Goal: Task Accomplishment & Management: Use online tool/utility

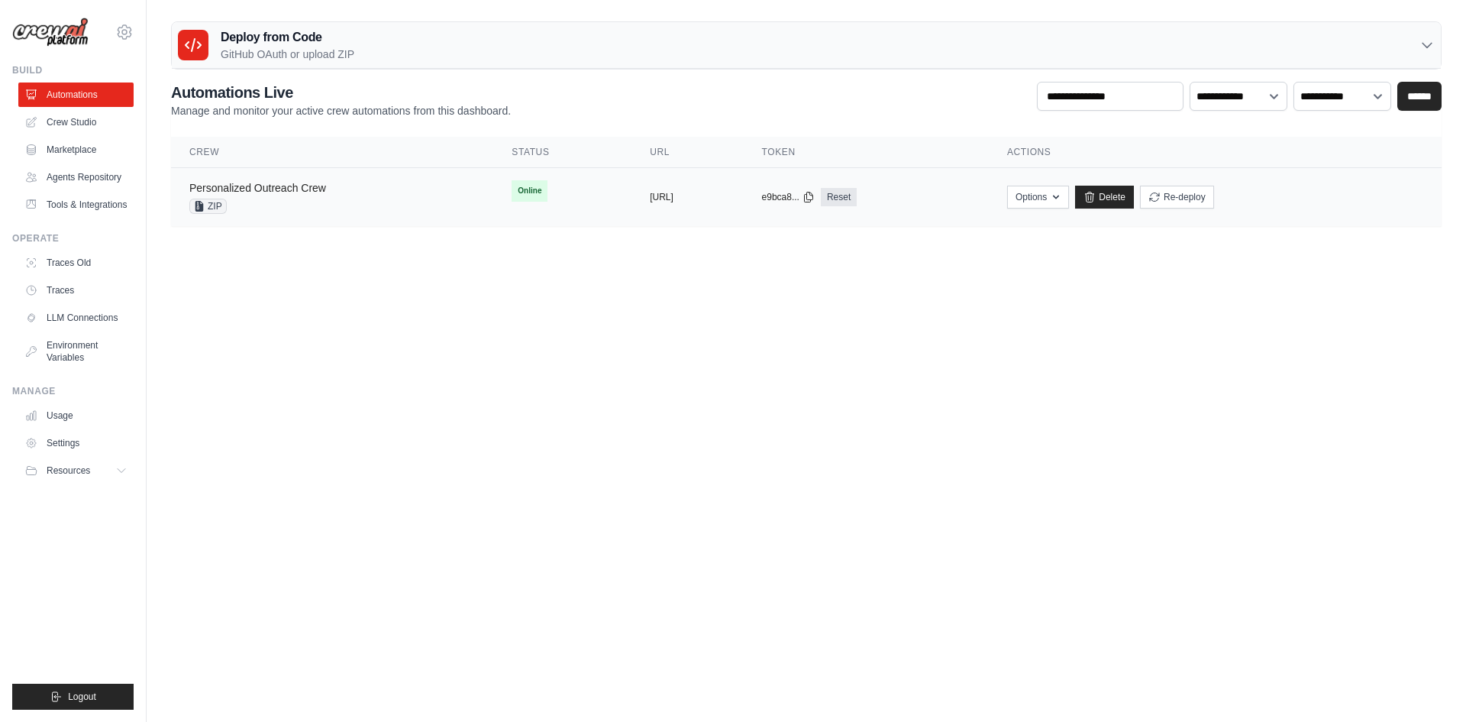
click at [280, 186] on link "Personalized Outreach Crew" at bounding box center [257, 188] width 137 height 12
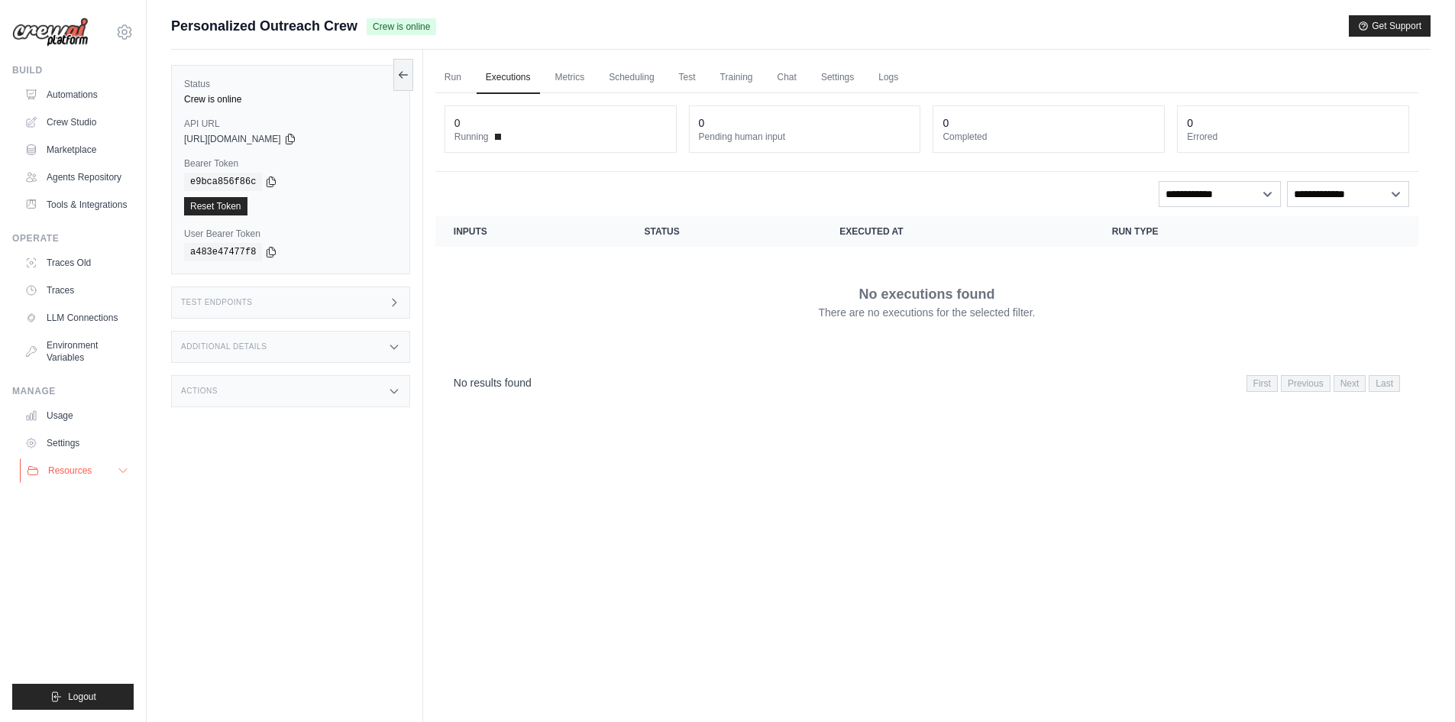
click at [118, 470] on icon at bounding box center [123, 470] width 12 height 12
click at [96, 495] on span "Documentation" at bounding box center [85, 496] width 62 height 12
click at [405, 303] on div "Test Endpoints" at bounding box center [290, 302] width 239 height 32
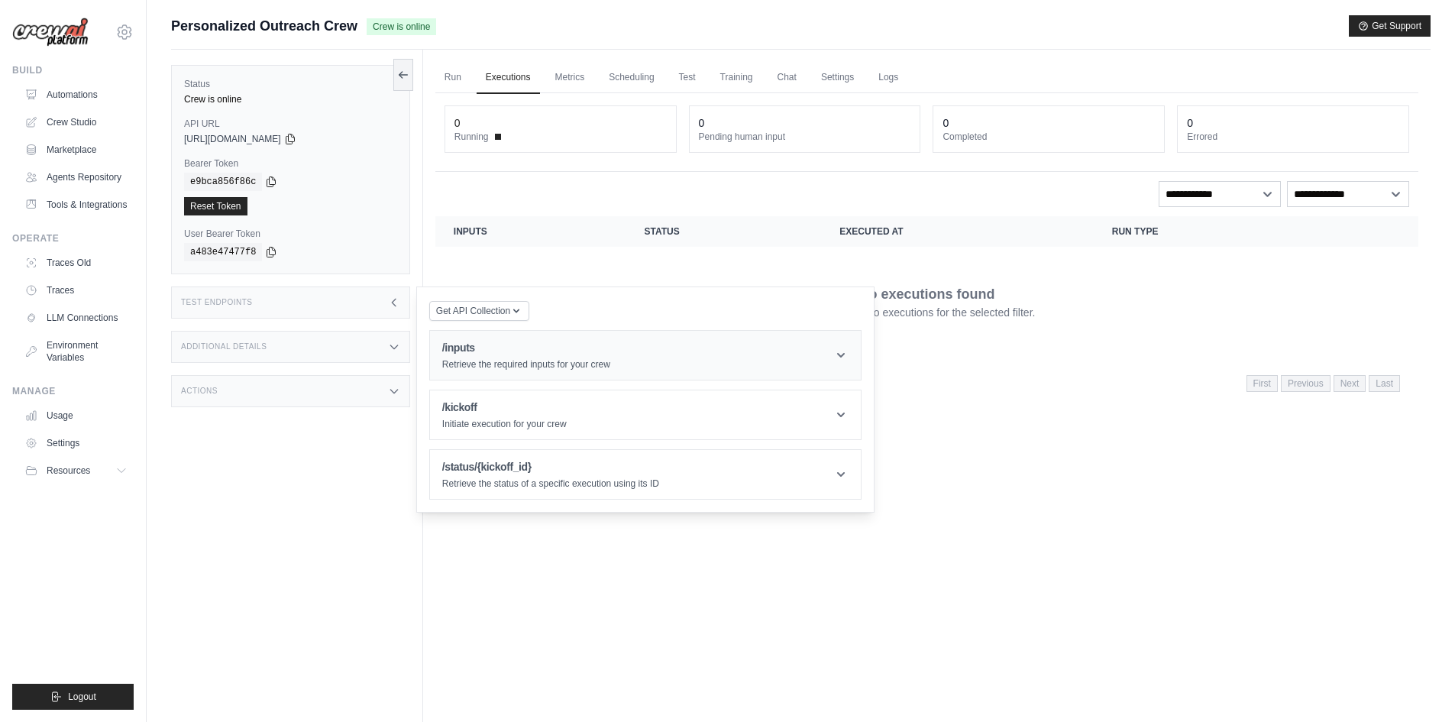
click at [833, 352] on icon at bounding box center [840, 354] width 15 height 15
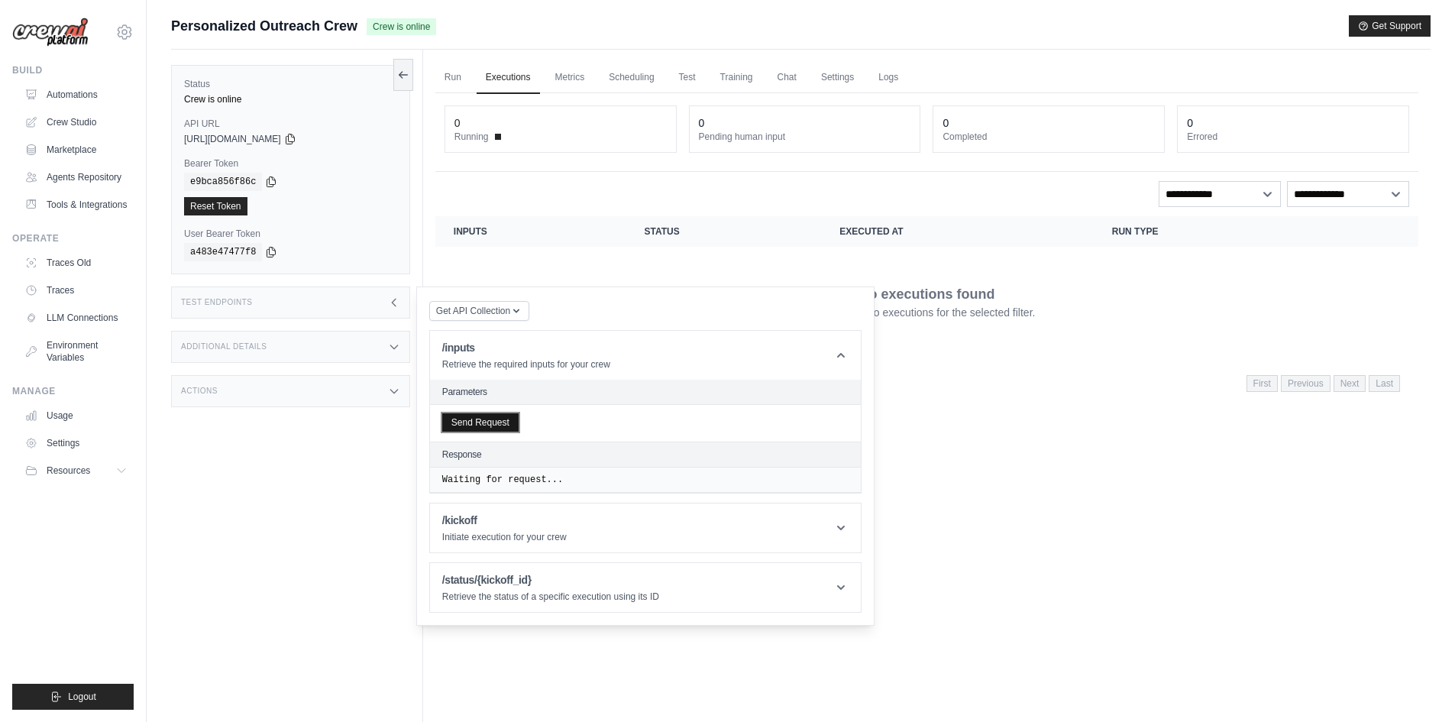
click at [506, 422] on button "Send Request" at bounding box center [480, 422] width 76 height 18
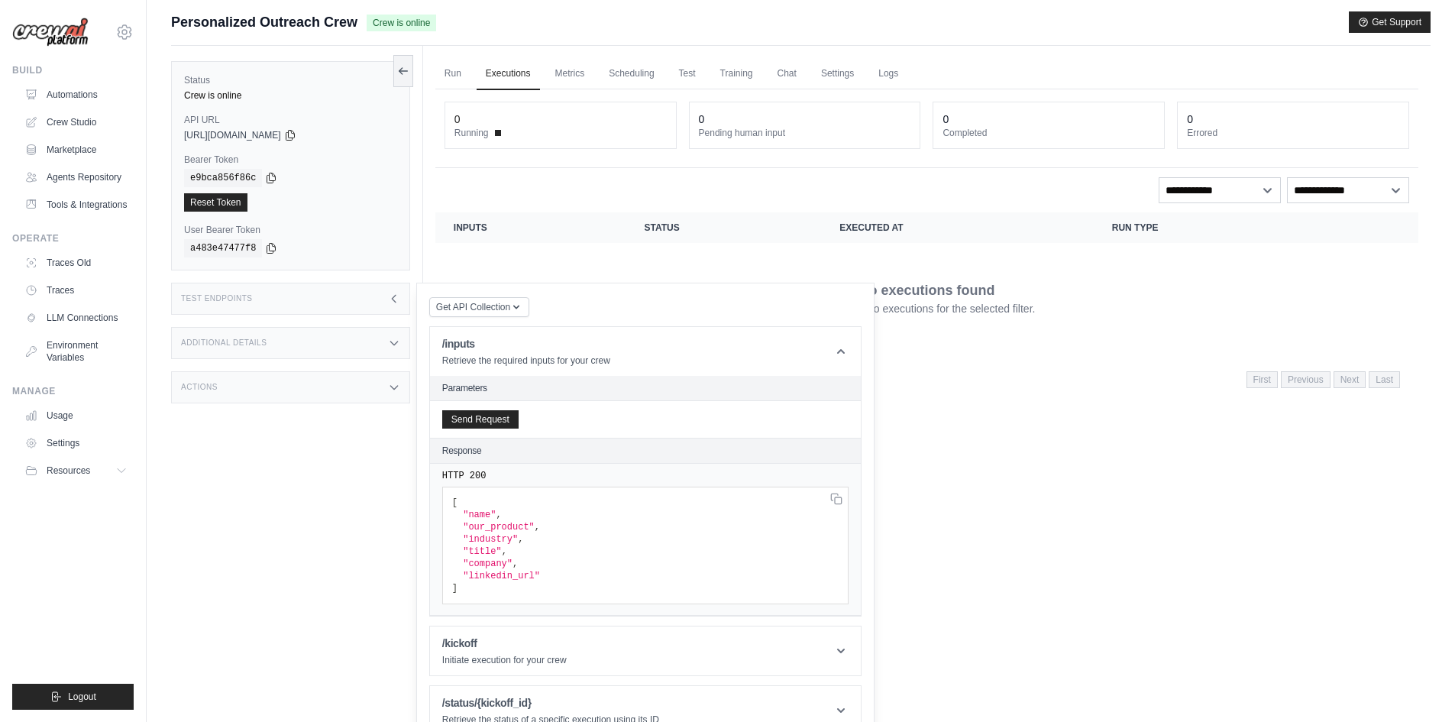
scroll to position [65, 0]
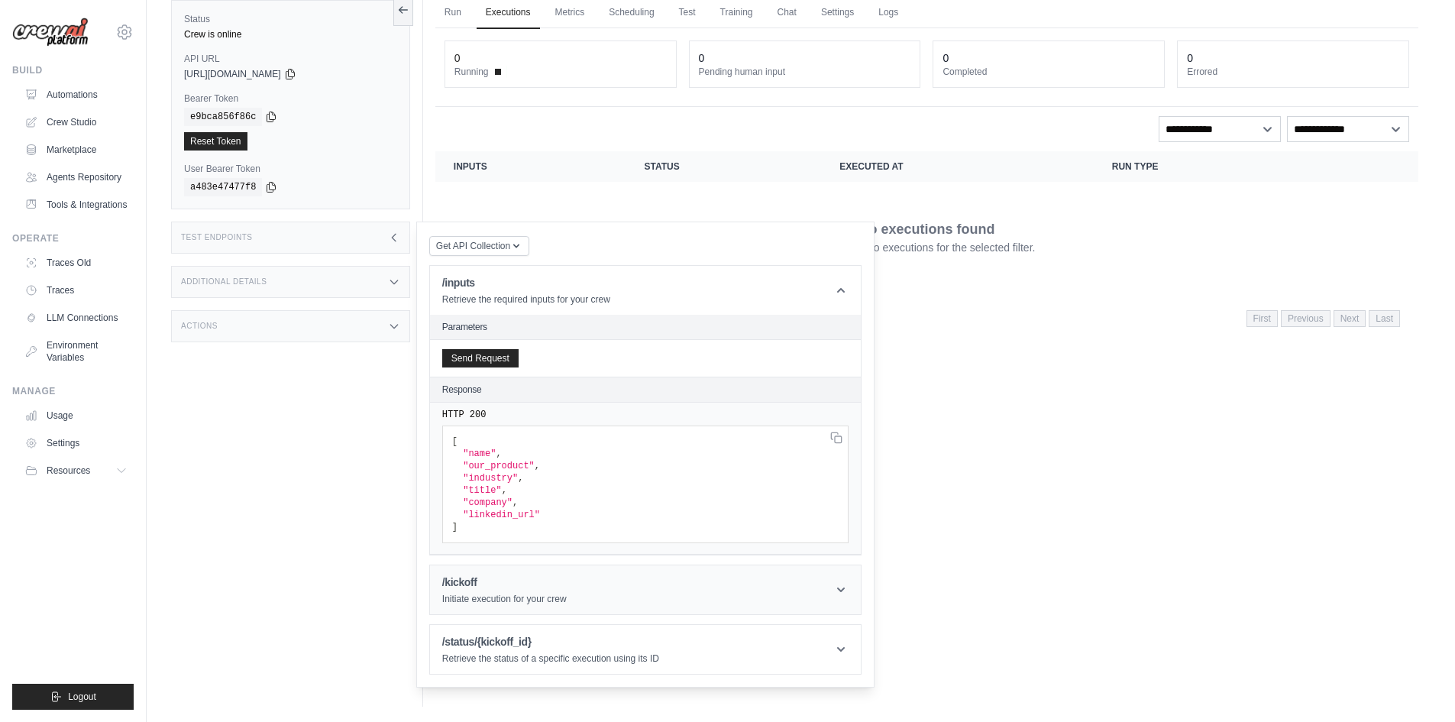
click at [843, 589] on icon at bounding box center [841, 589] width 8 height 5
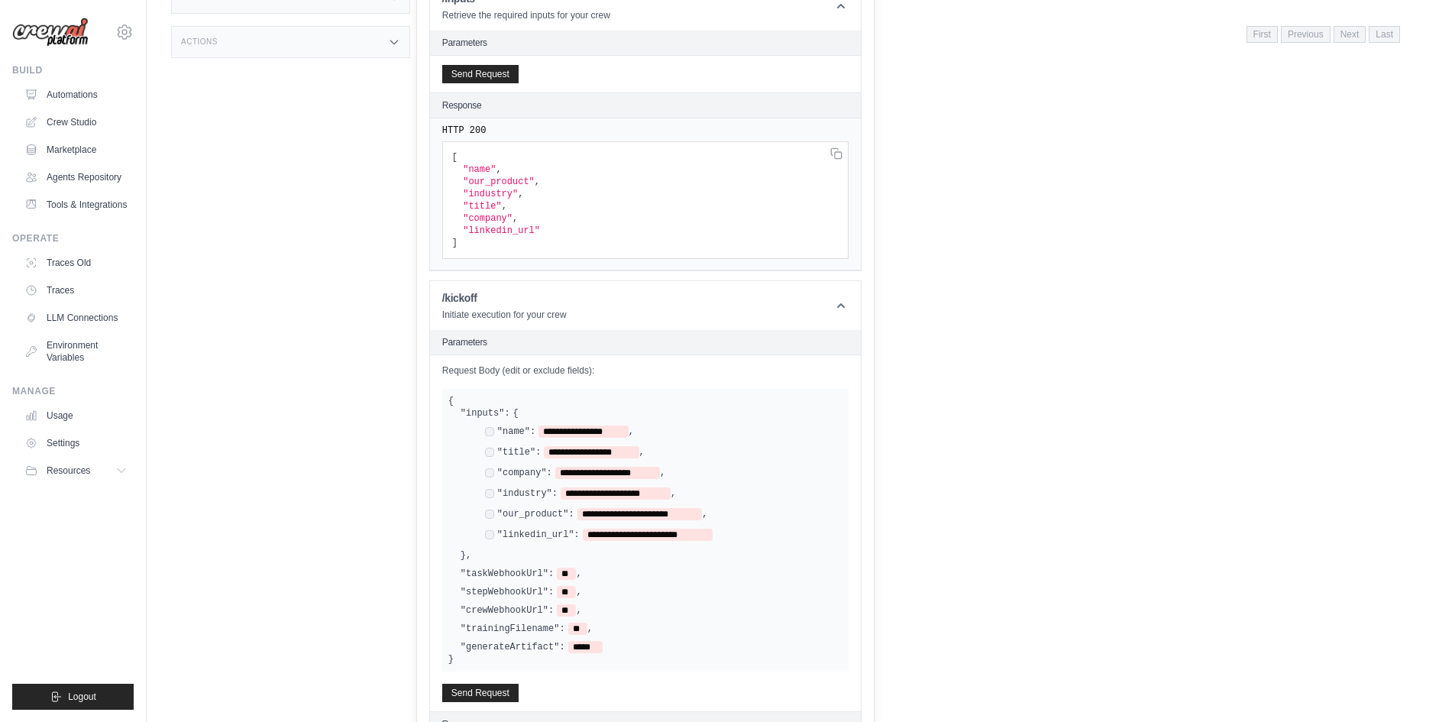
scroll to position [76, 0]
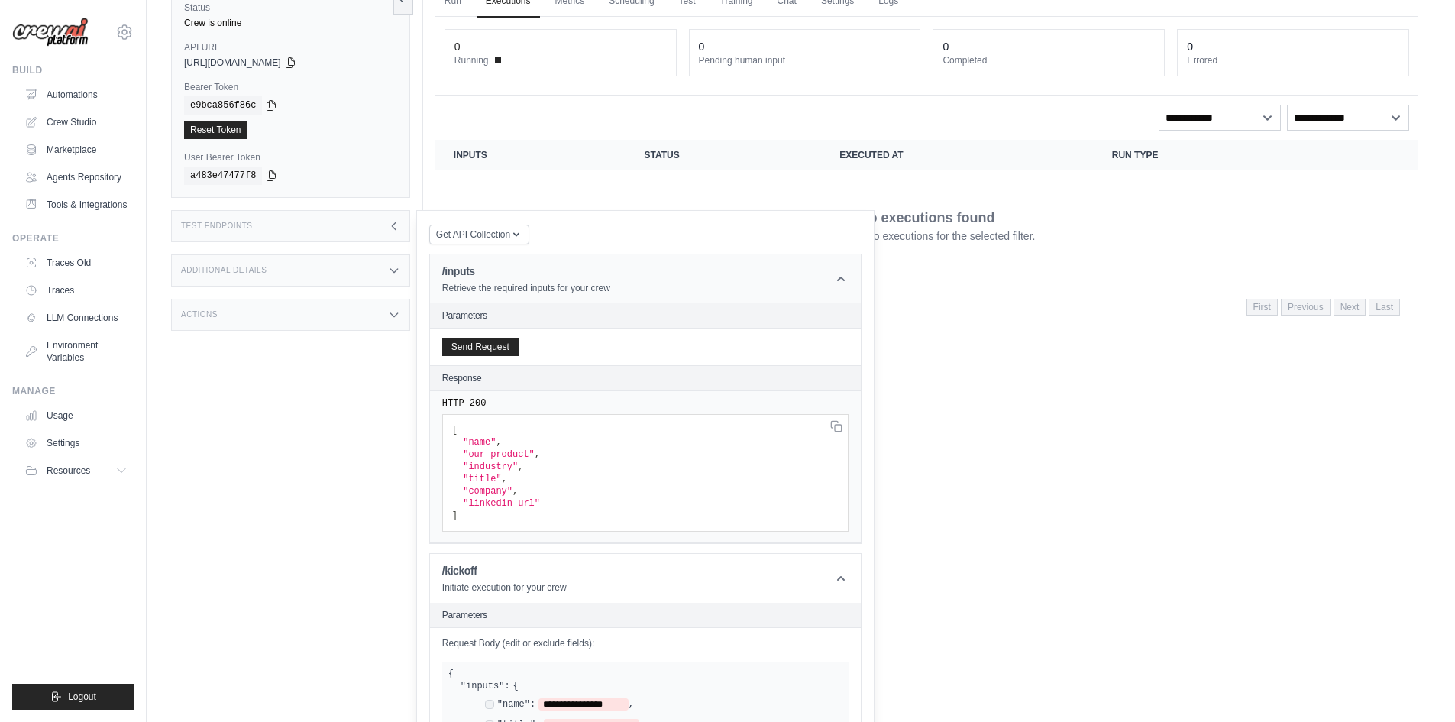
click at [838, 281] on icon at bounding box center [840, 278] width 15 height 15
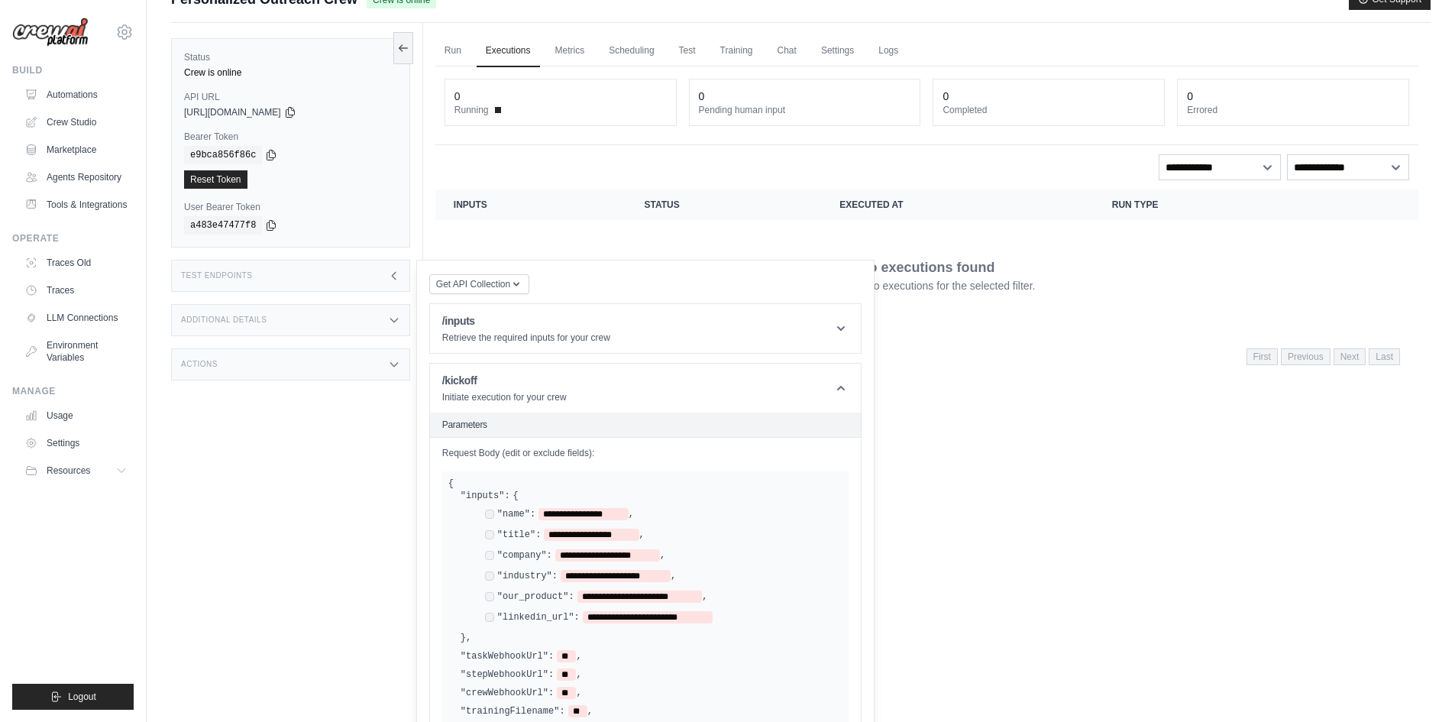
scroll to position [0, 0]
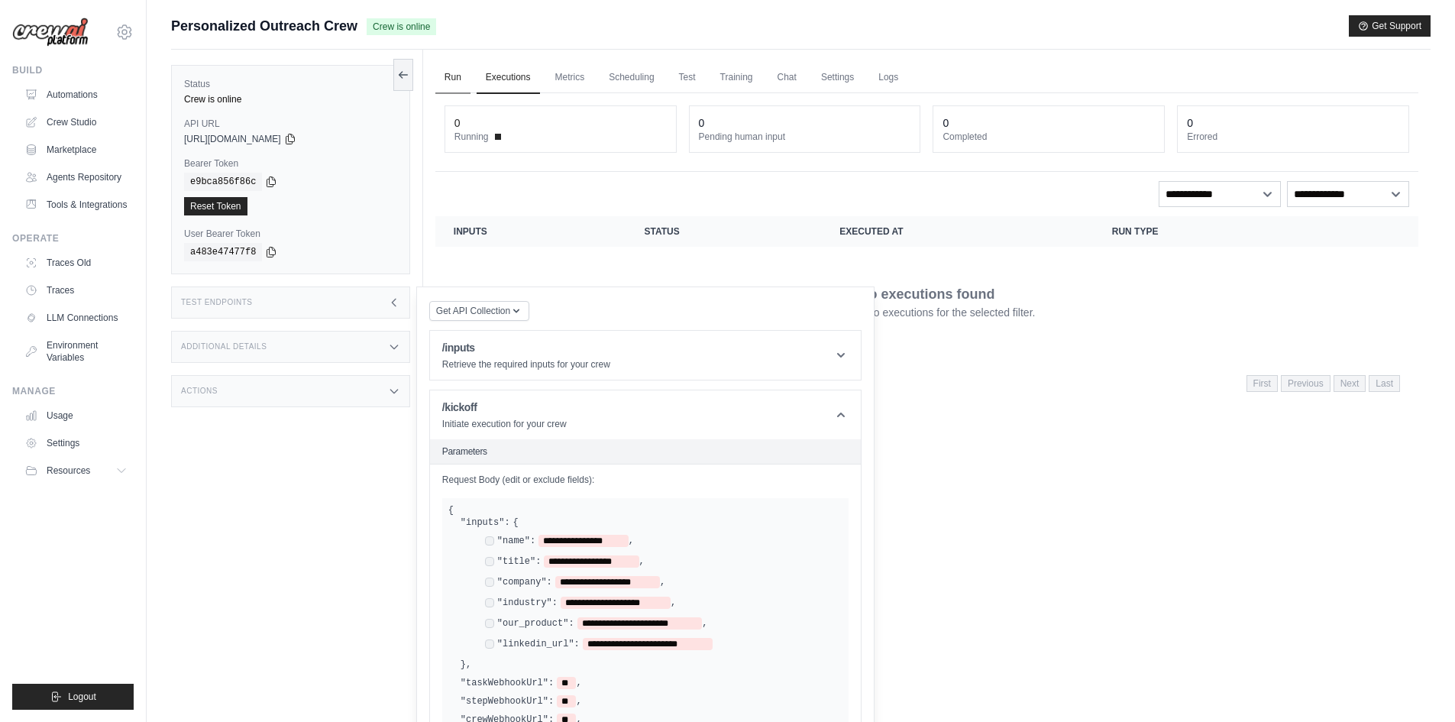
click at [451, 77] on link "Run" at bounding box center [452, 78] width 35 height 32
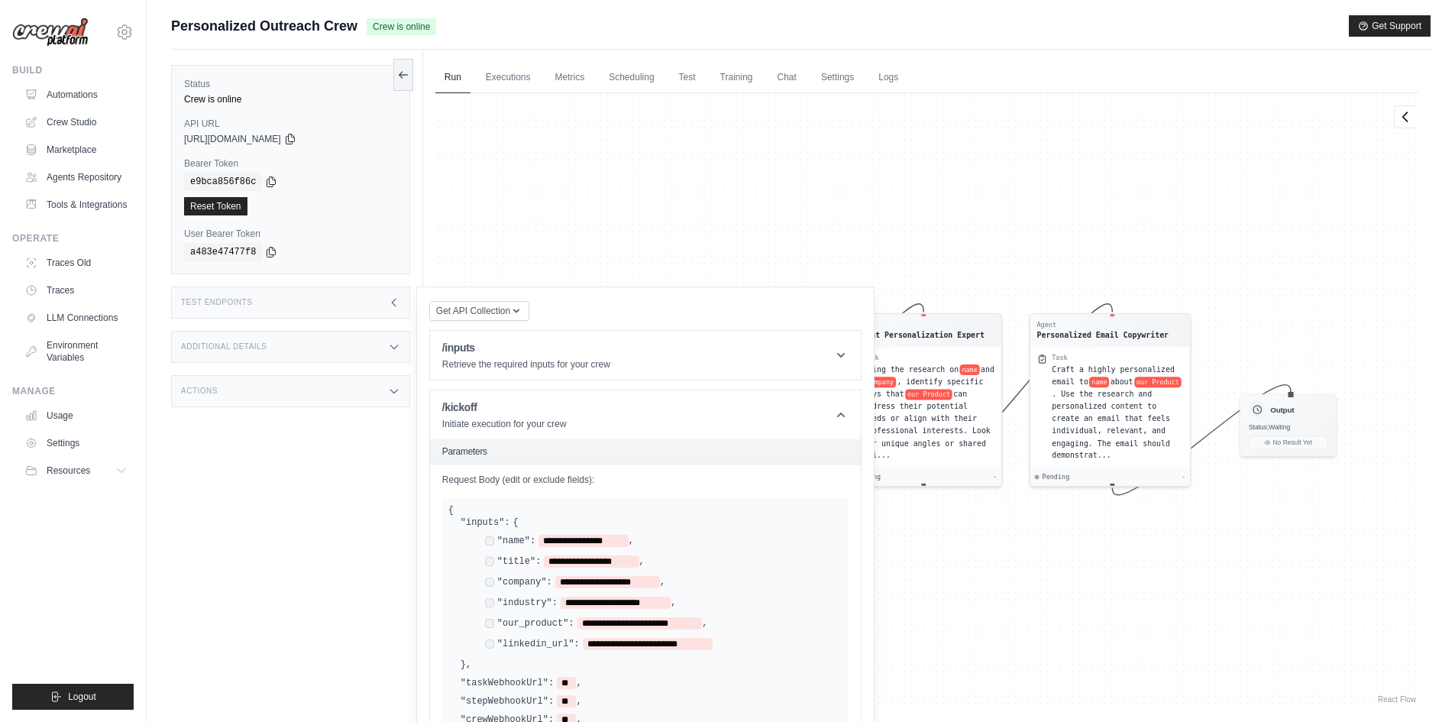
click at [774, 306] on div "Get API Collection Postman API Collection /inputs Retrieve the required inputs …" at bounding box center [645, 615] width 432 height 632
drag, startPoint x: 774, startPoint y: 306, endPoint x: 773, endPoint y: 318, distance: 11.6
click at [773, 318] on div "Get API Collection Postman API Collection /inputs Retrieve the required inputs …" at bounding box center [645, 615] width 432 height 632
click at [396, 300] on icon at bounding box center [394, 302] width 12 height 12
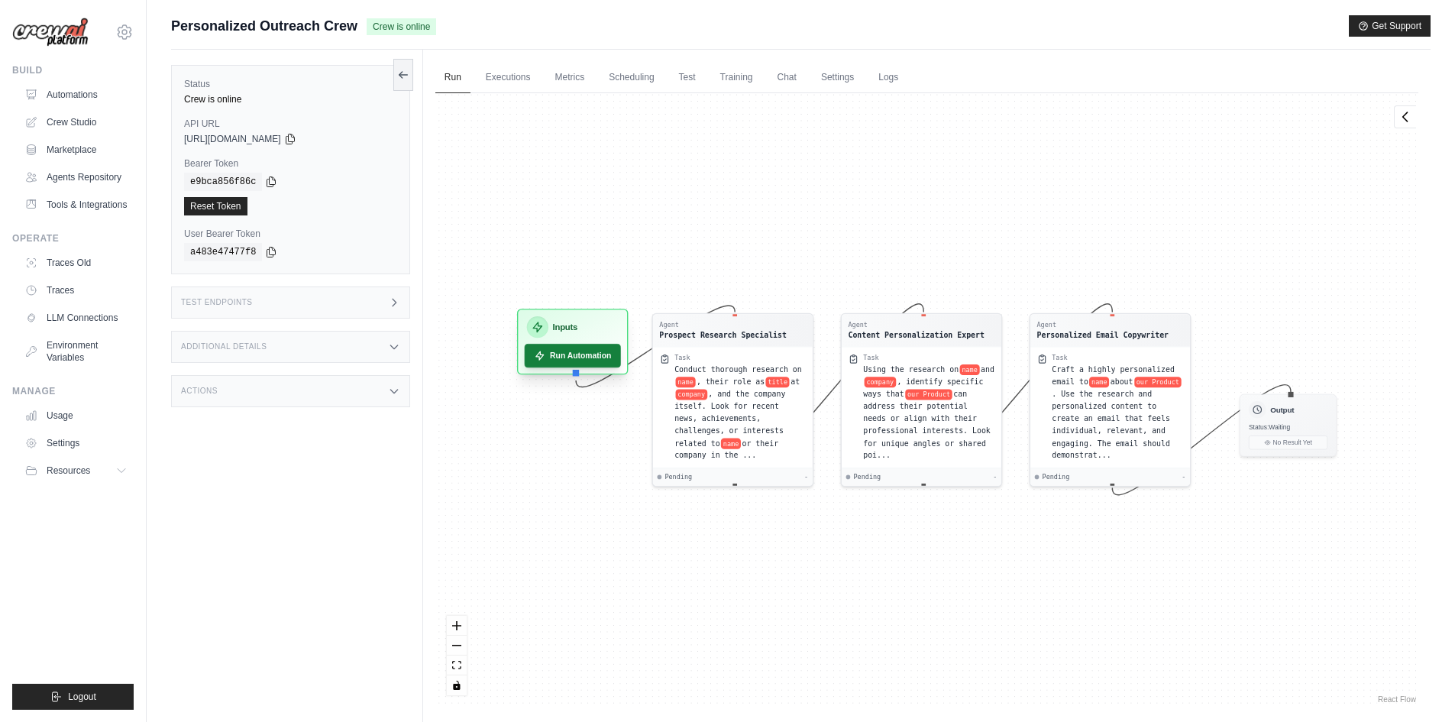
click at [553, 357] on button "Run Automation" at bounding box center [572, 356] width 96 height 24
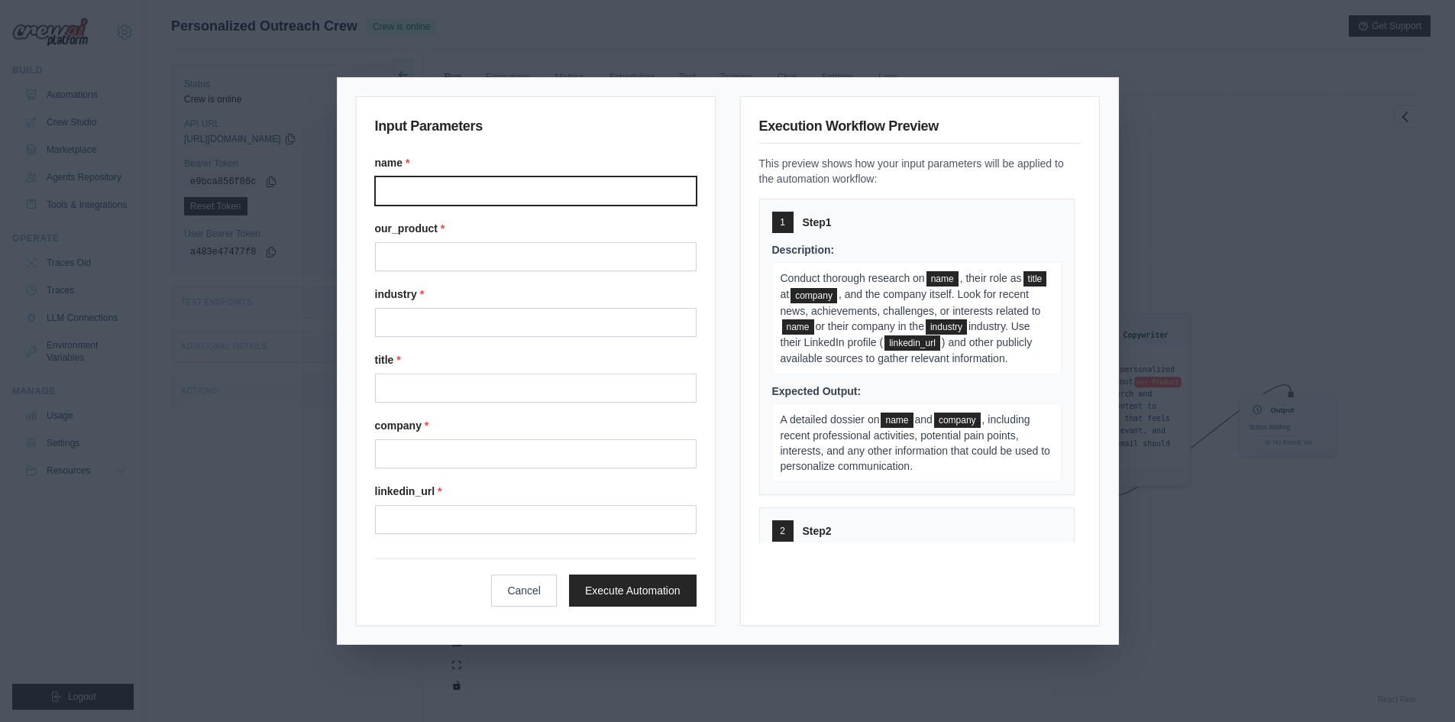
click at [438, 194] on input "Name" at bounding box center [535, 190] width 321 height 29
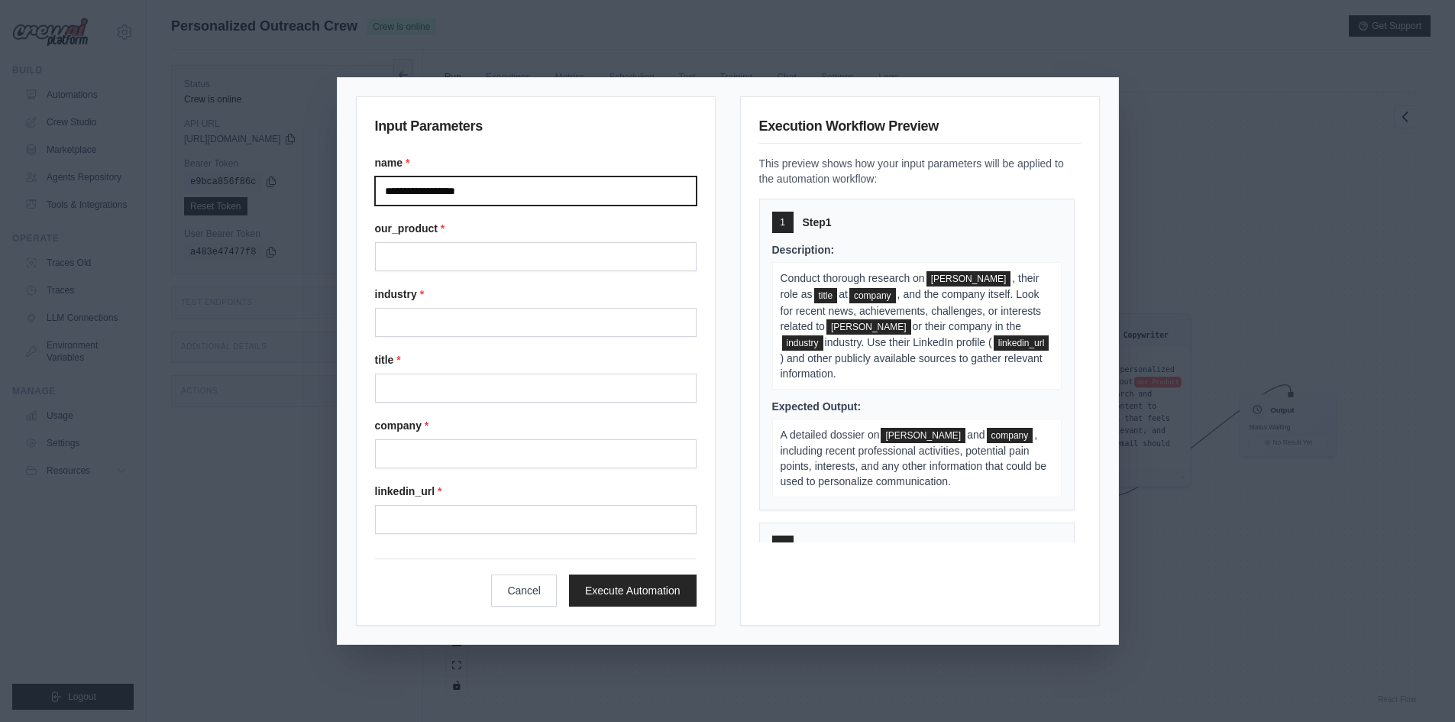
type input "**********"
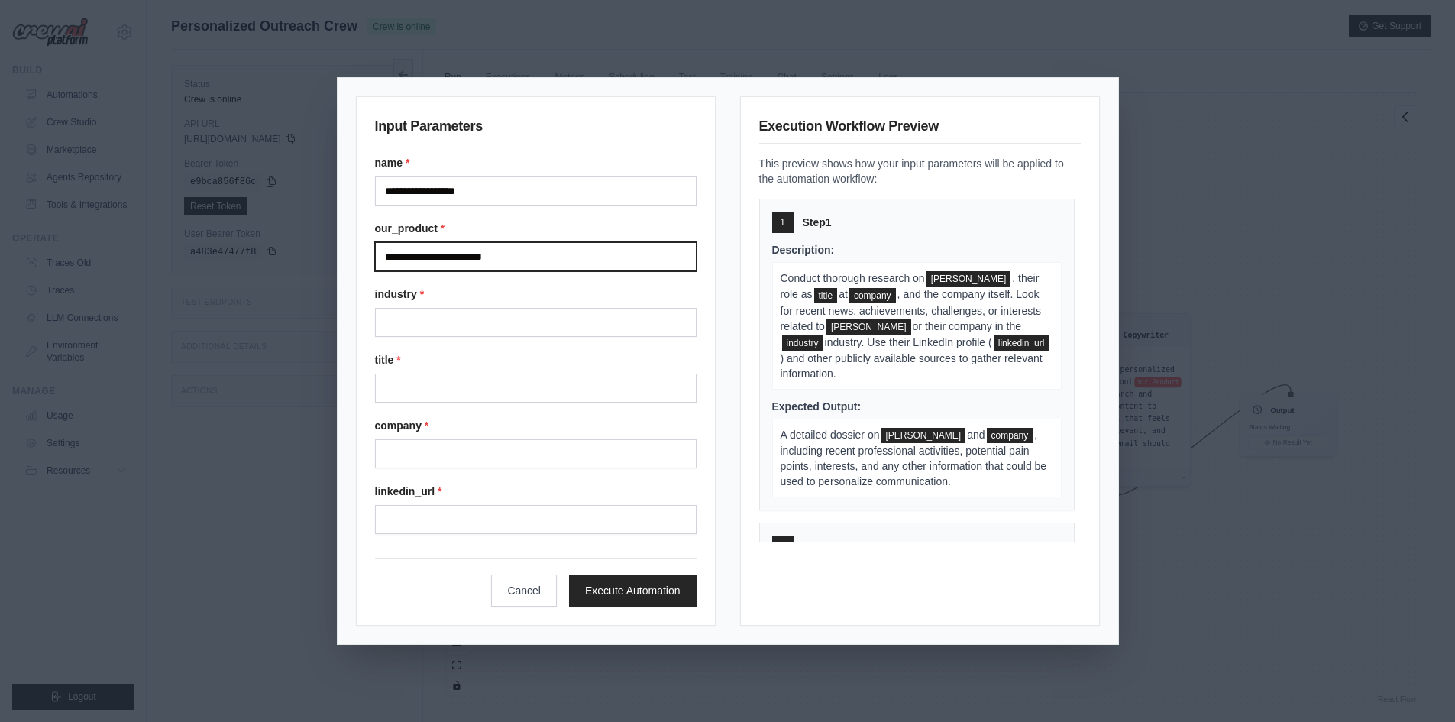
type input "**********"
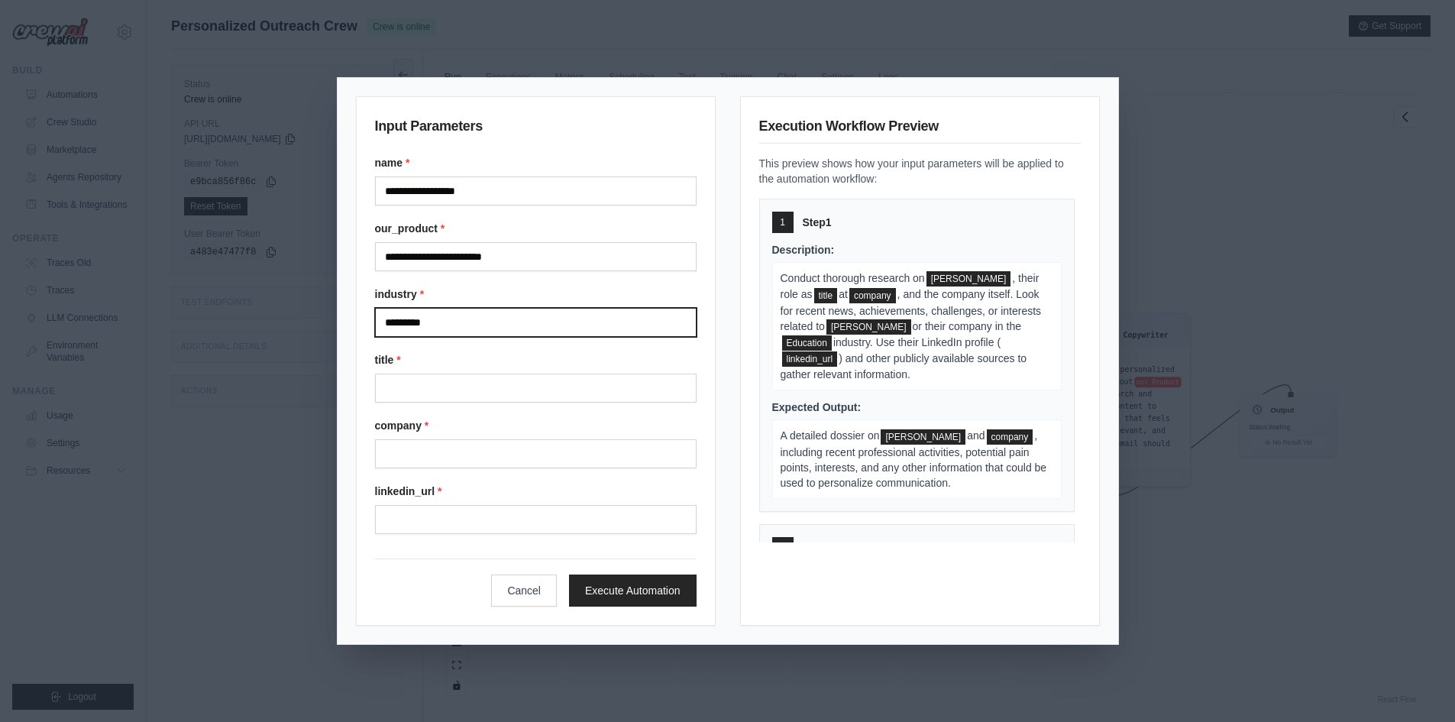
type input "*********"
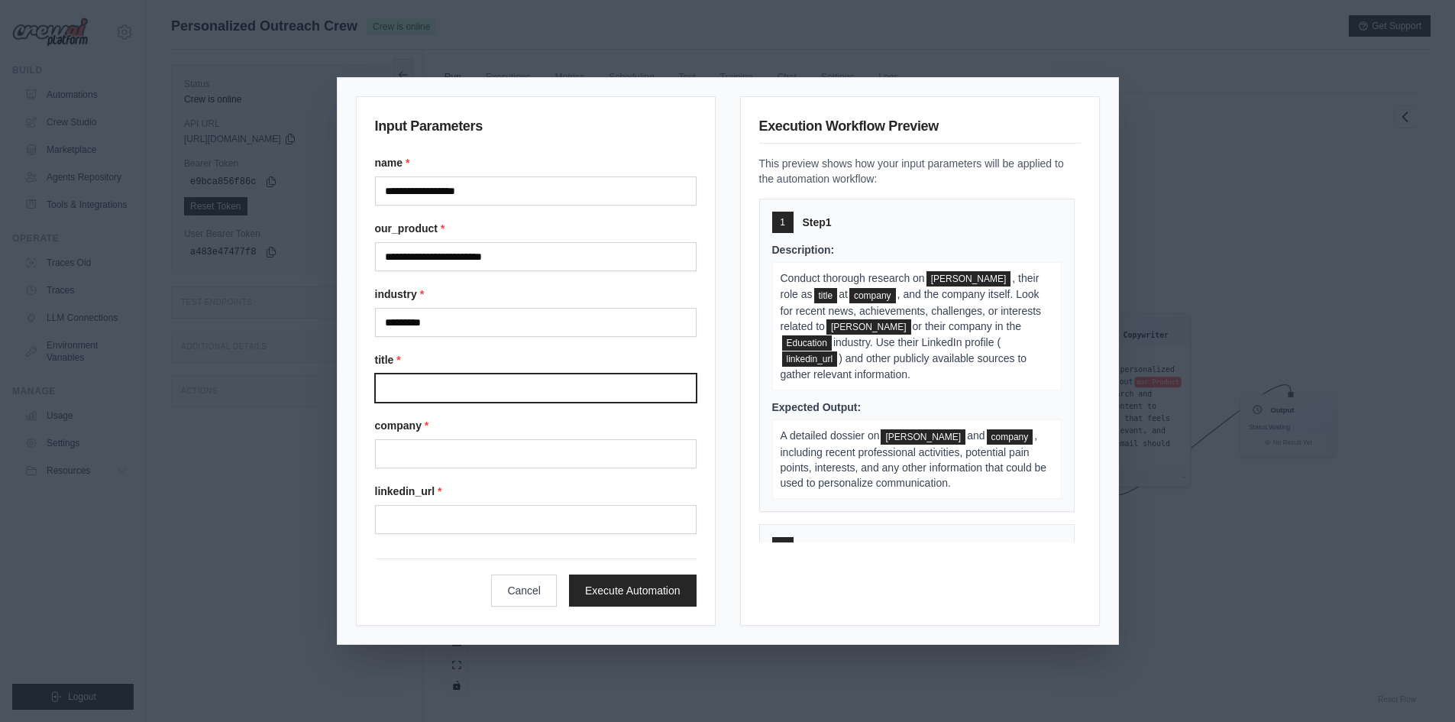
click at [431, 392] on input "Title" at bounding box center [535, 387] width 321 height 29
paste input "**********"
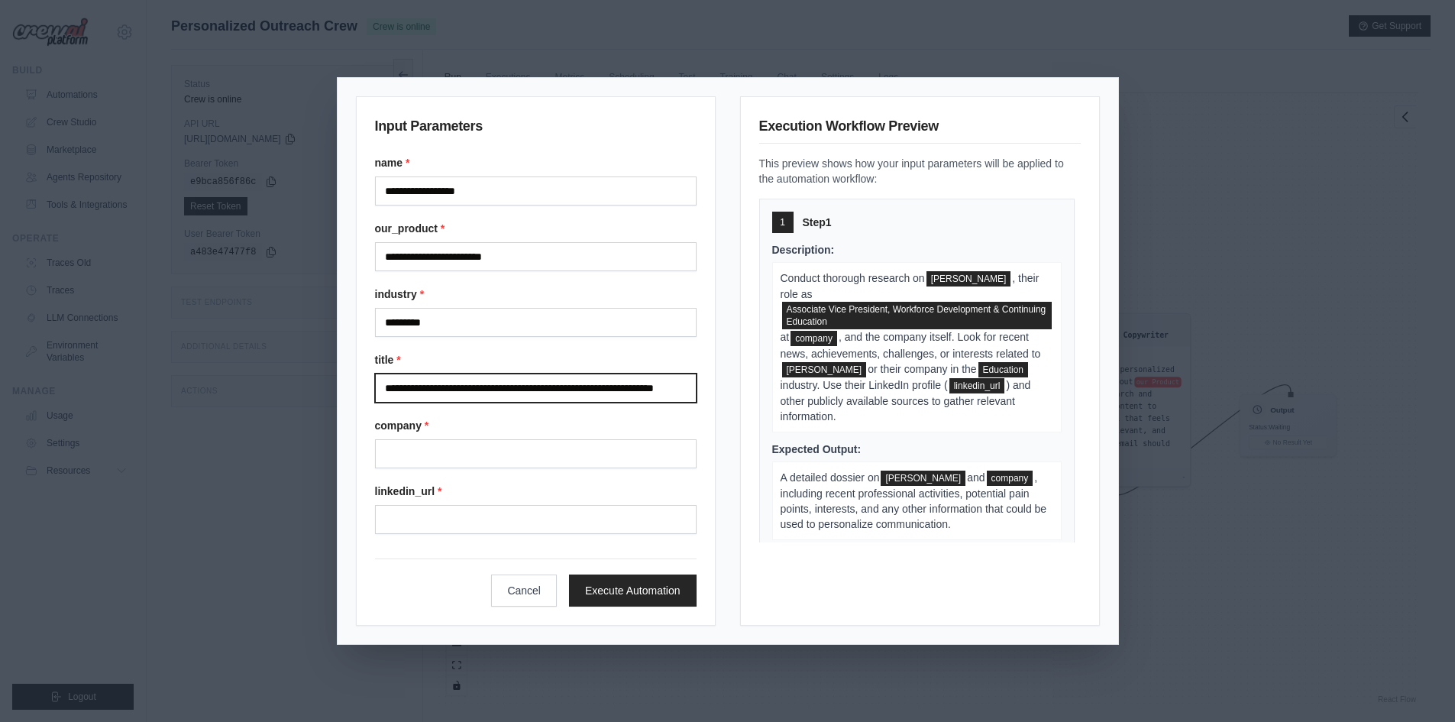
type input "**********"
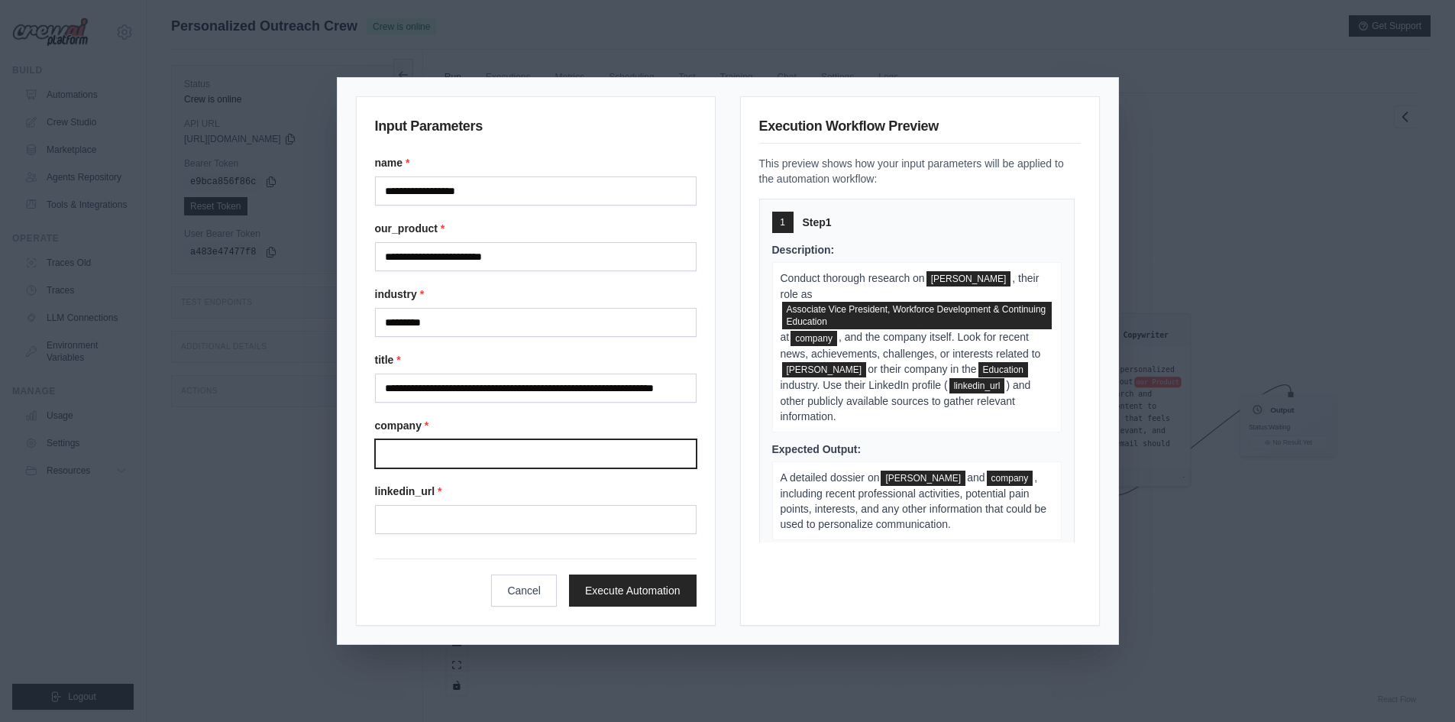
click at [434, 456] on input "Company" at bounding box center [535, 453] width 321 height 29
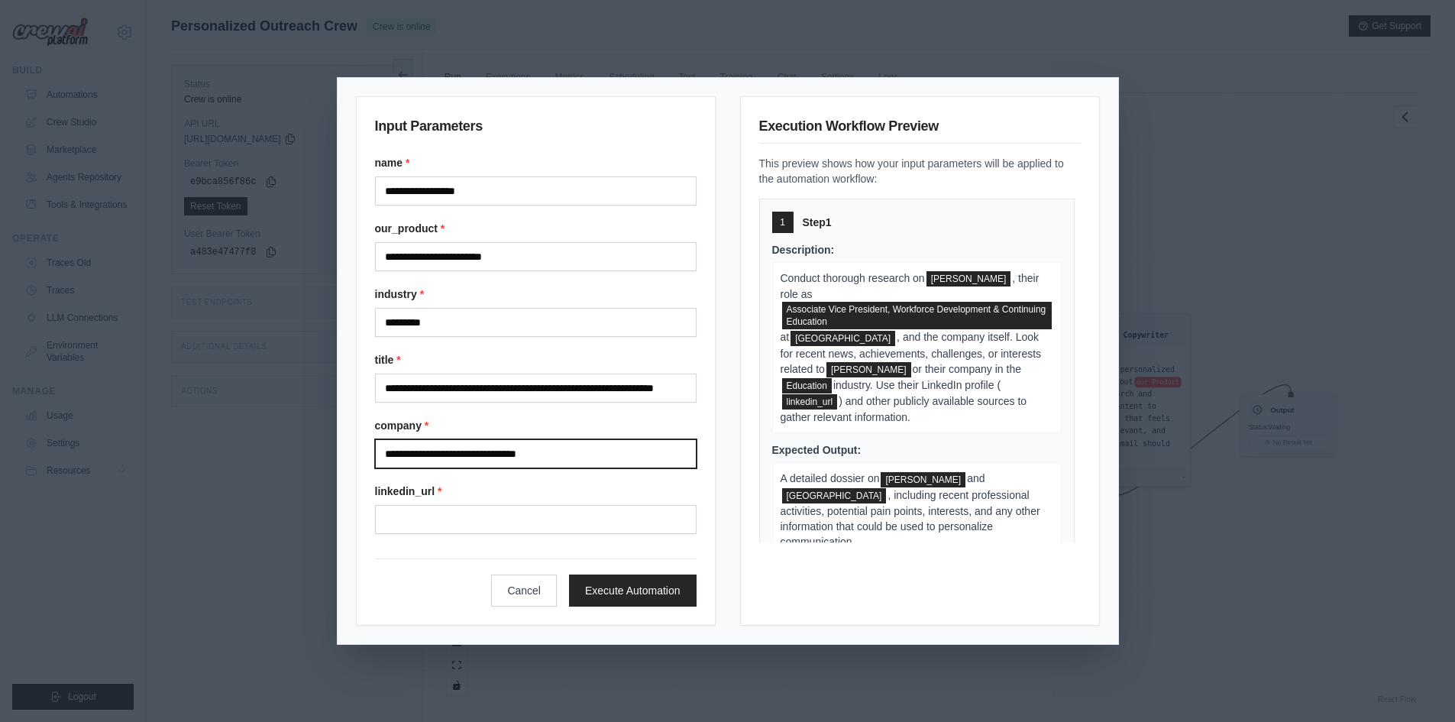
type input "**********"
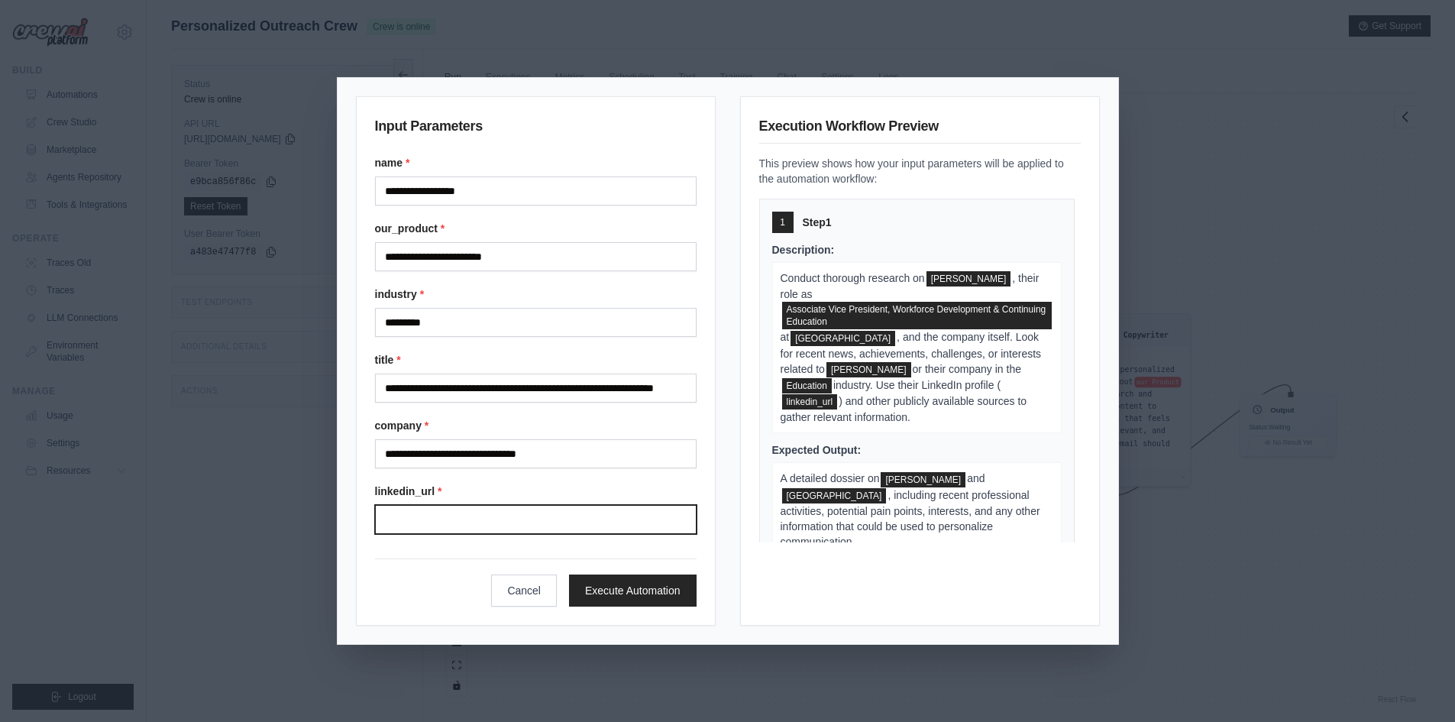
click at [426, 517] on input "Linkedin url" at bounding box center [535, 519] width 321 height 29
paste input "**********"
type input "**********"
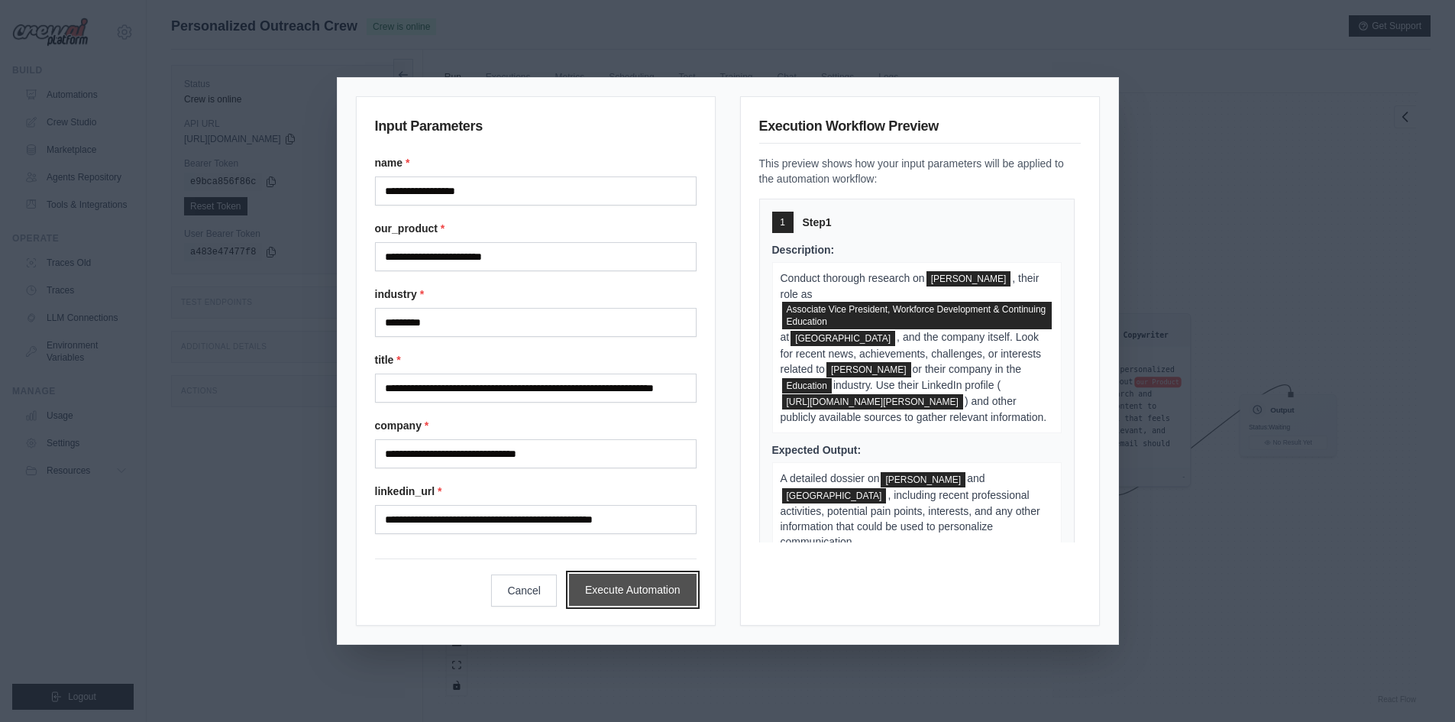
click at [649, 589] on button "Execute Automation" at bounding box center [633, 589] width 128 height 32
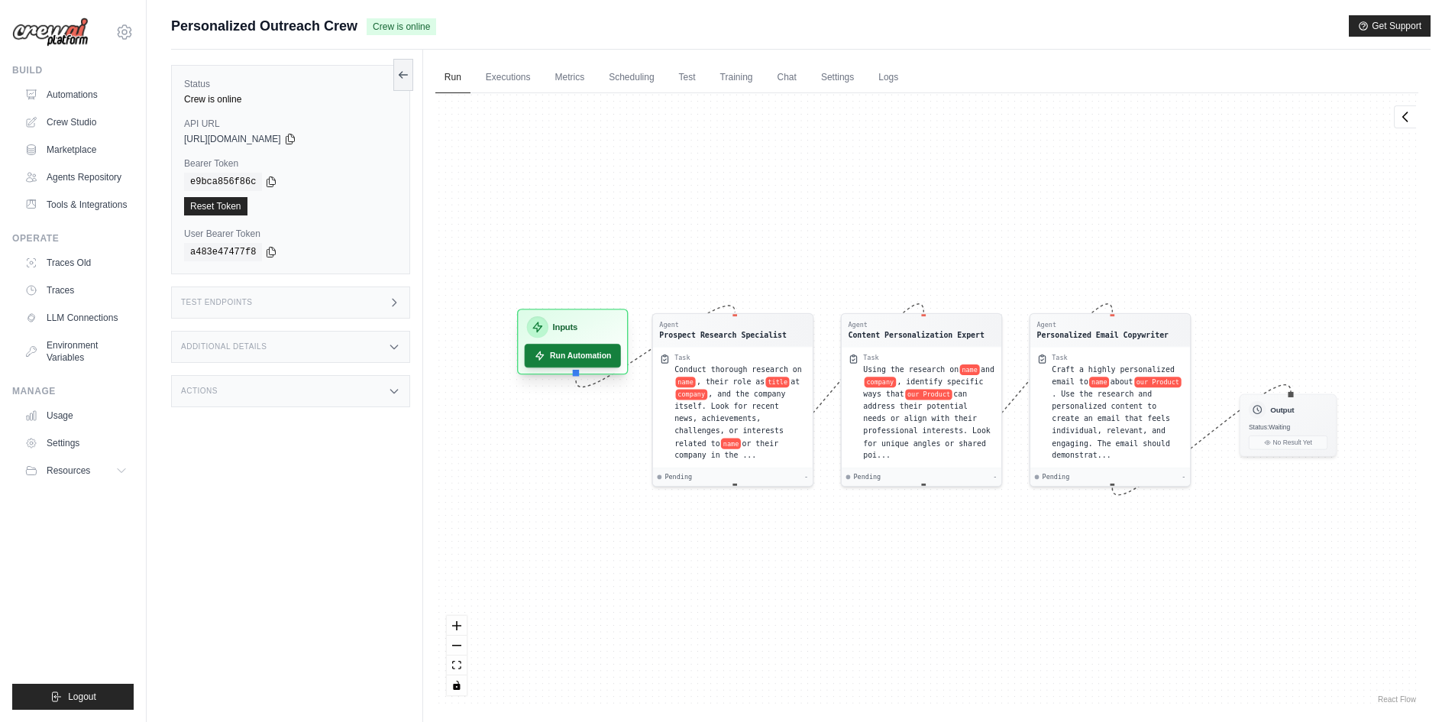
click at [564, 364] on button "Run Automation" at bounding box center [572, 356] width 96 height 24
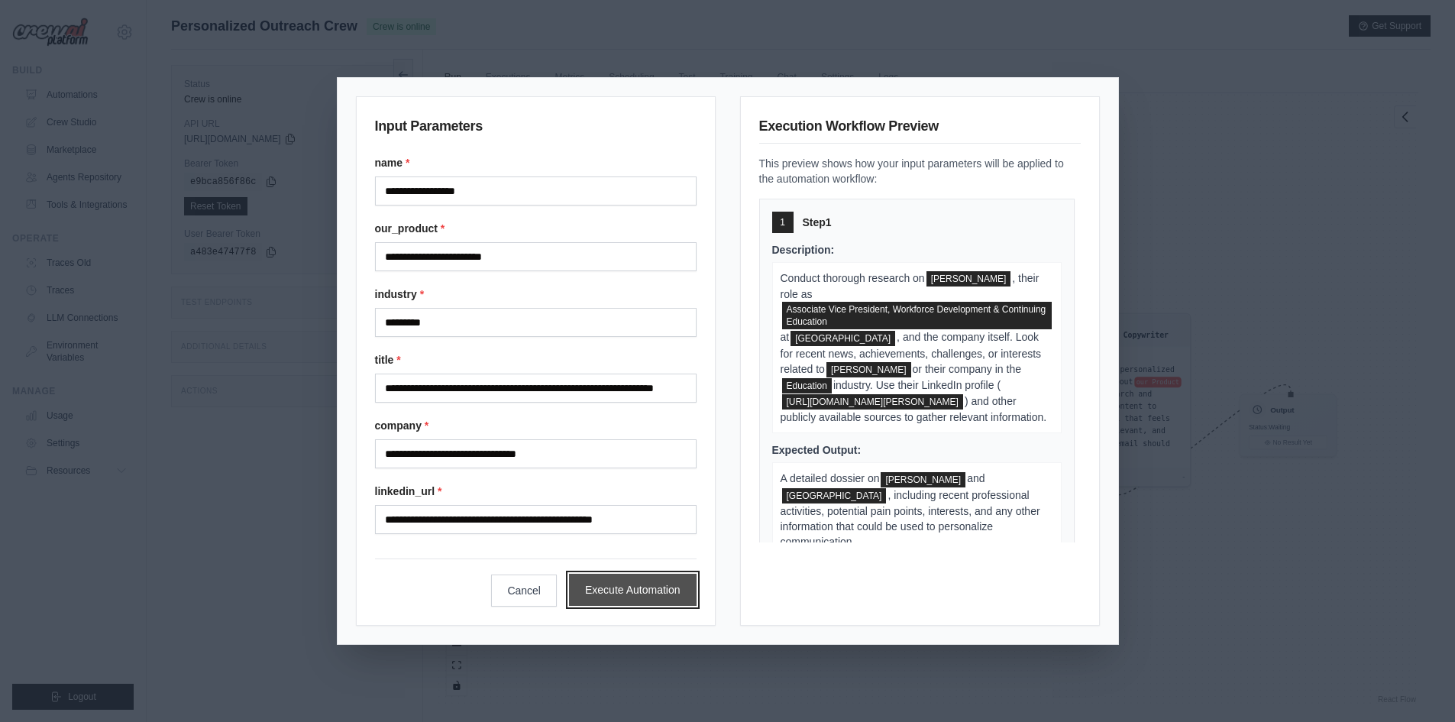
click at [631, 589] on button "Execute Automation" at bounding box center [633, 589] width 128 height 32
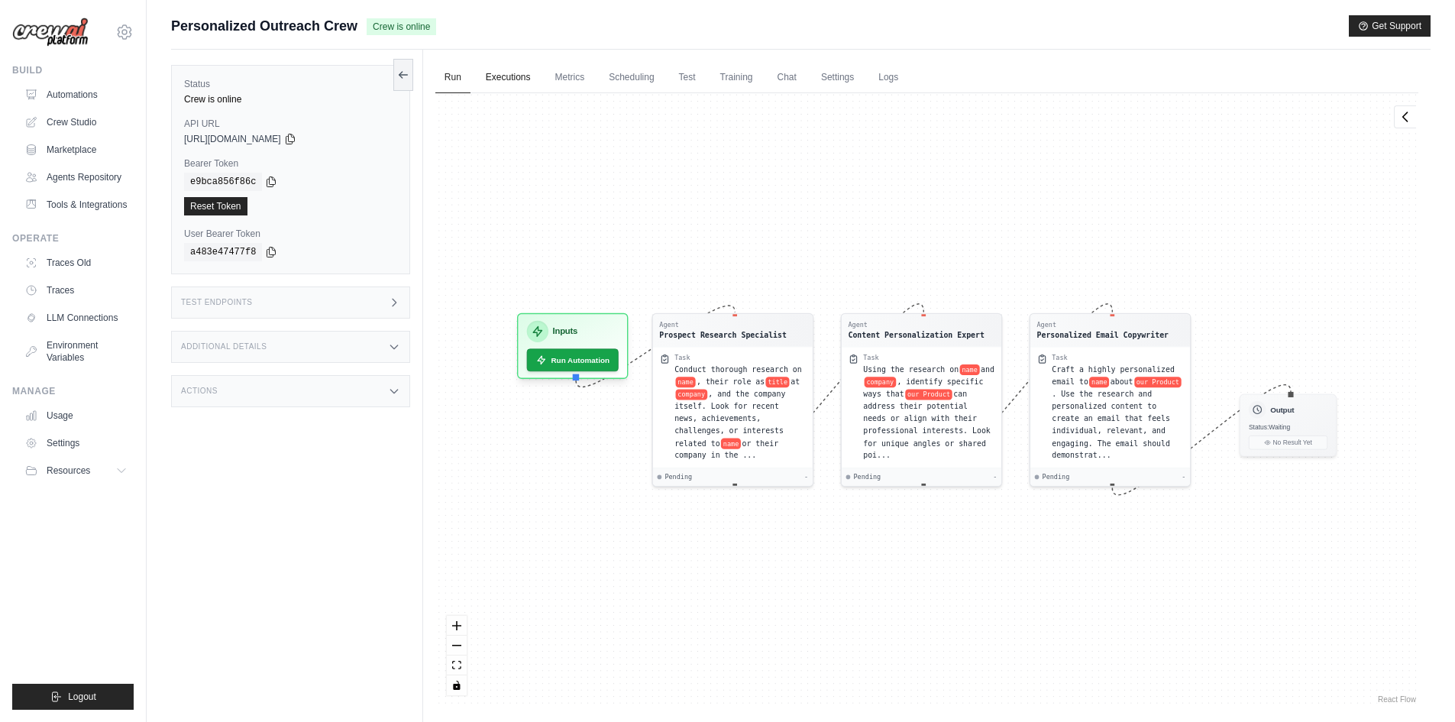
click at [509, 73] on link "Executions" at bounding box center [507, 78] width 63 height 32
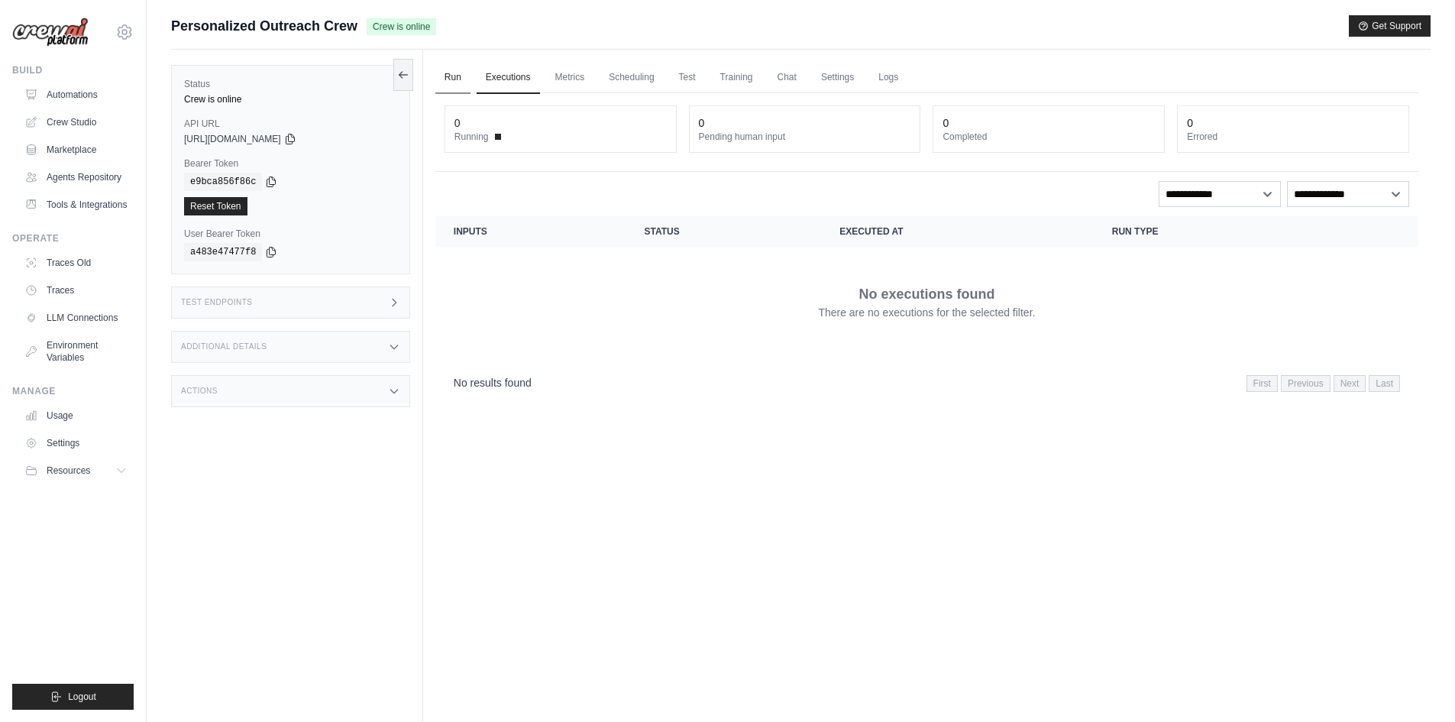
click at [447, 71] on link "Run" at bounding box center [452, 78] width 35 height 32
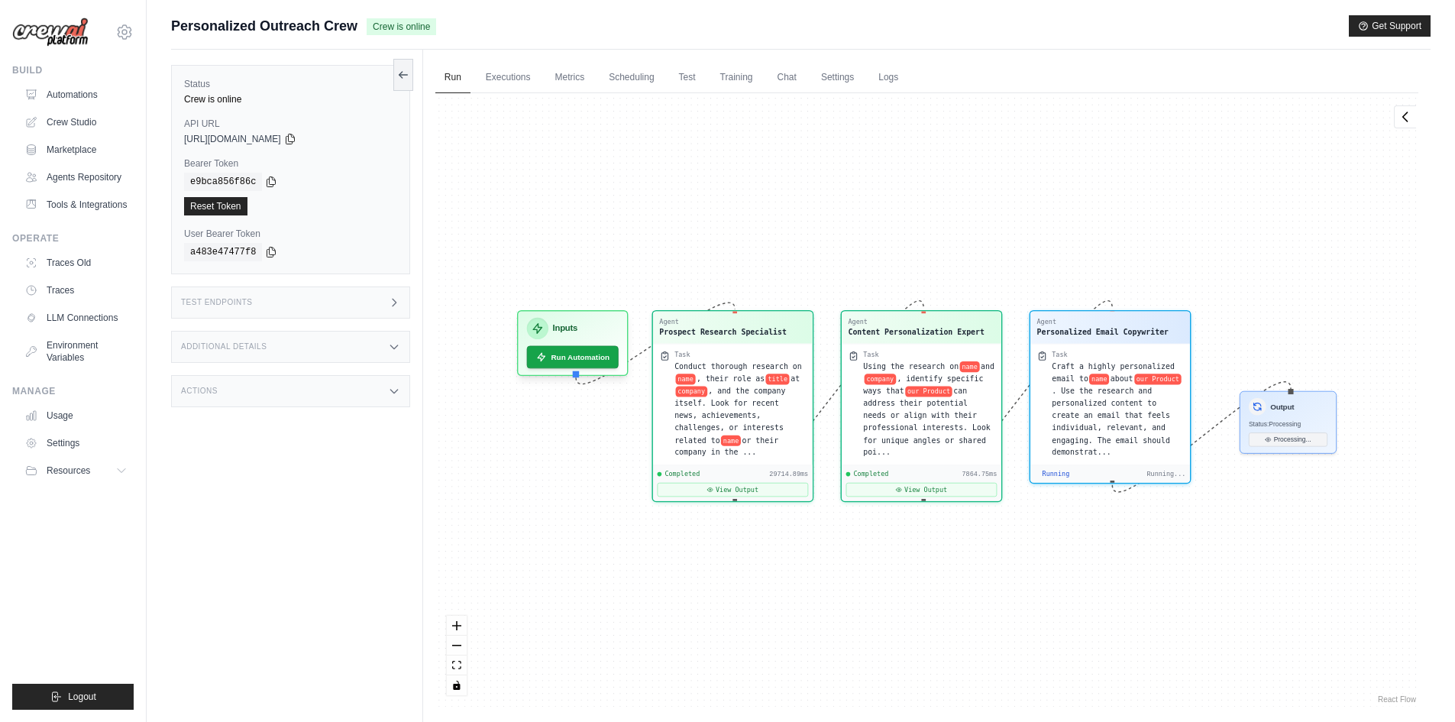
scroll to position [7574, 0]
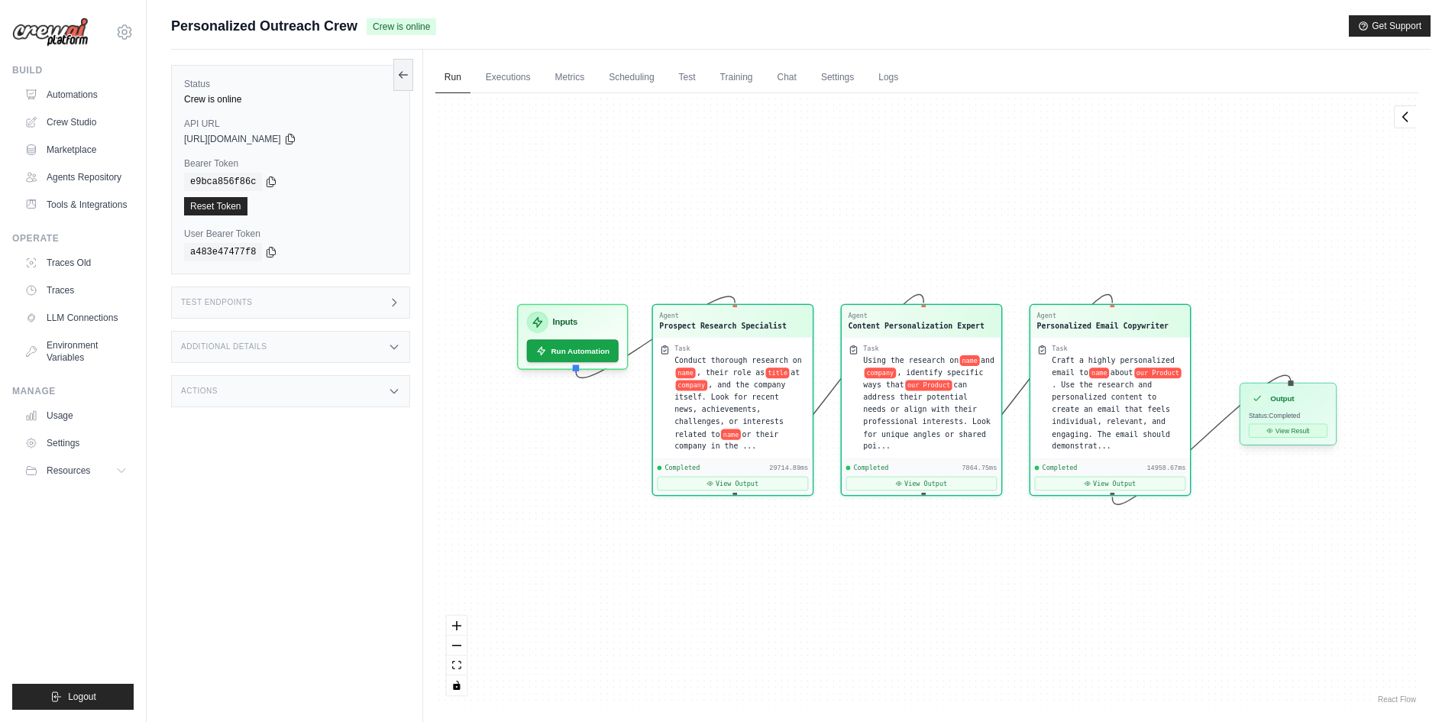
click at [1300, 435] on button "View Result" at bounding box center [1287, 431] width 79 height 14
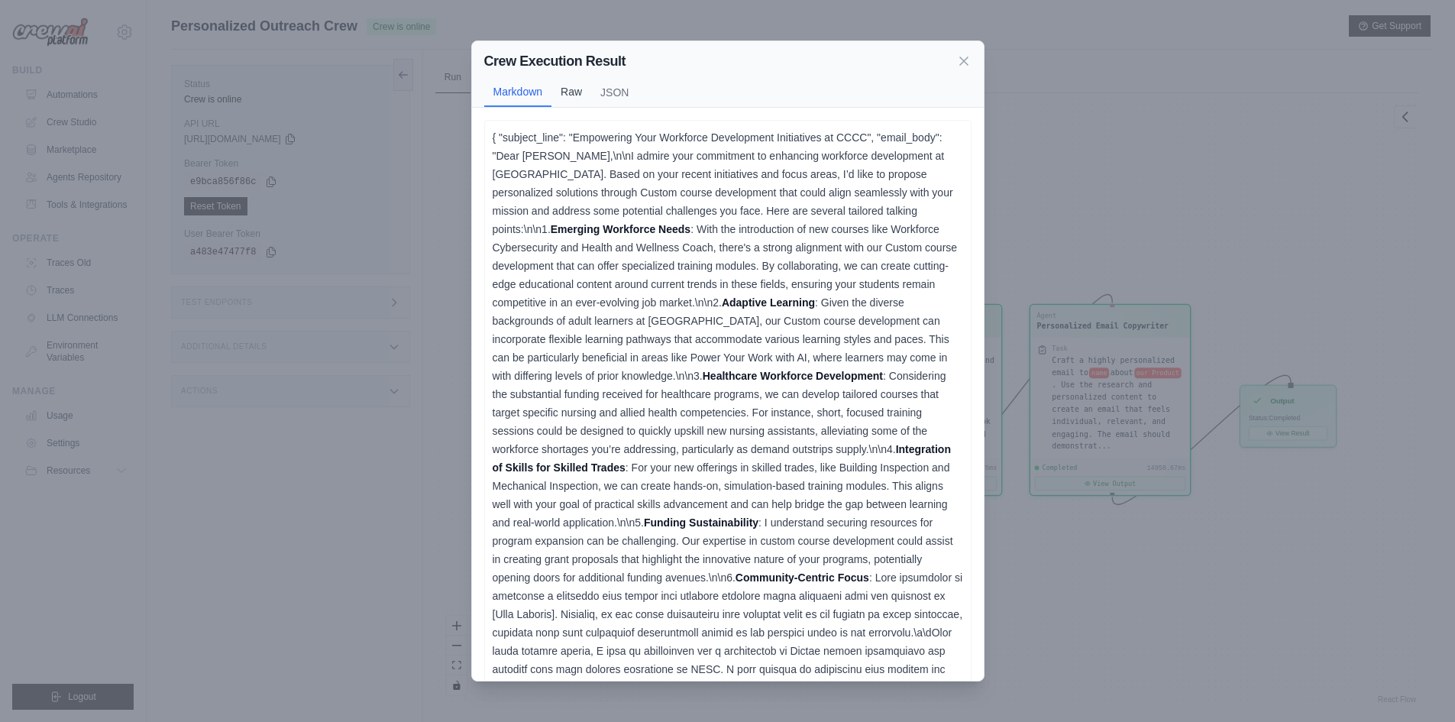
click at [577, 90] on button "Raw" at bounding box center [571, 91] width 40 height 29
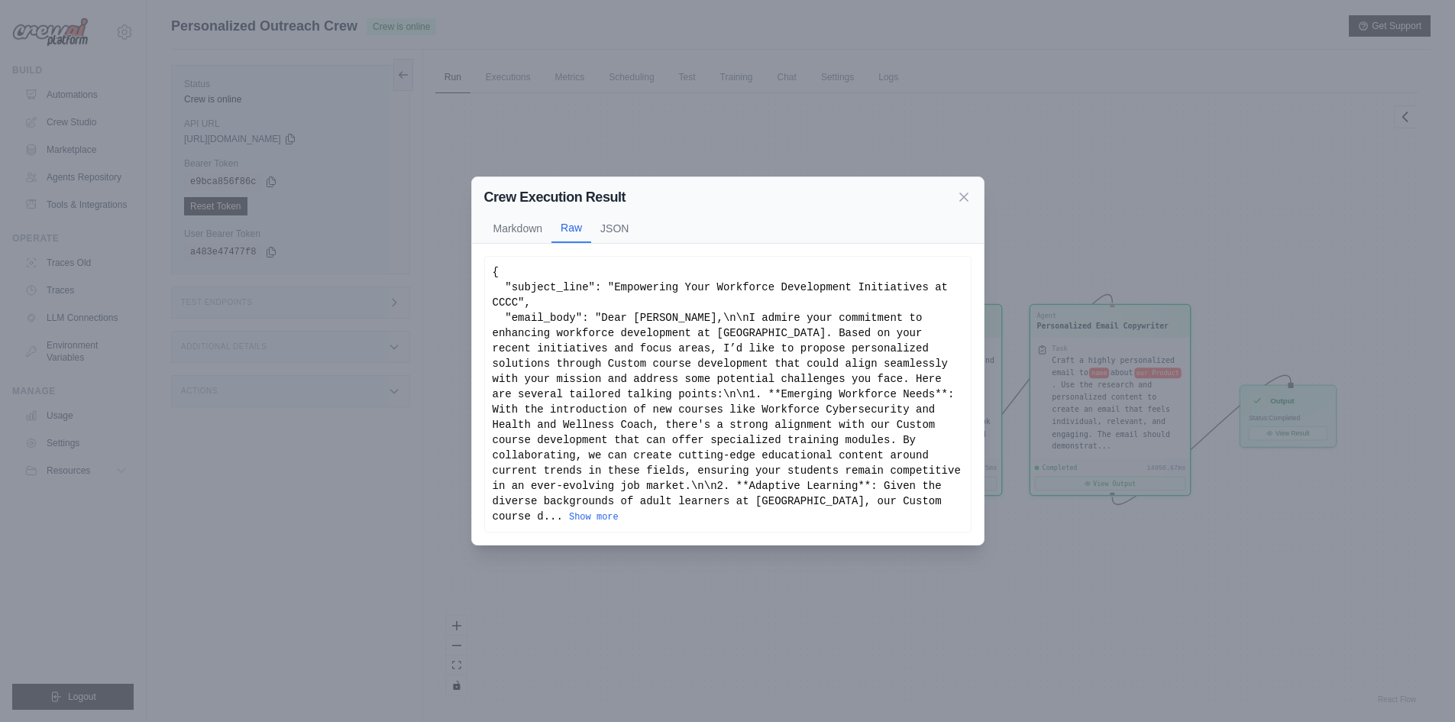
click at [611, 242] on button "JSON" at bounding box center [614, 228] width 47 height 29
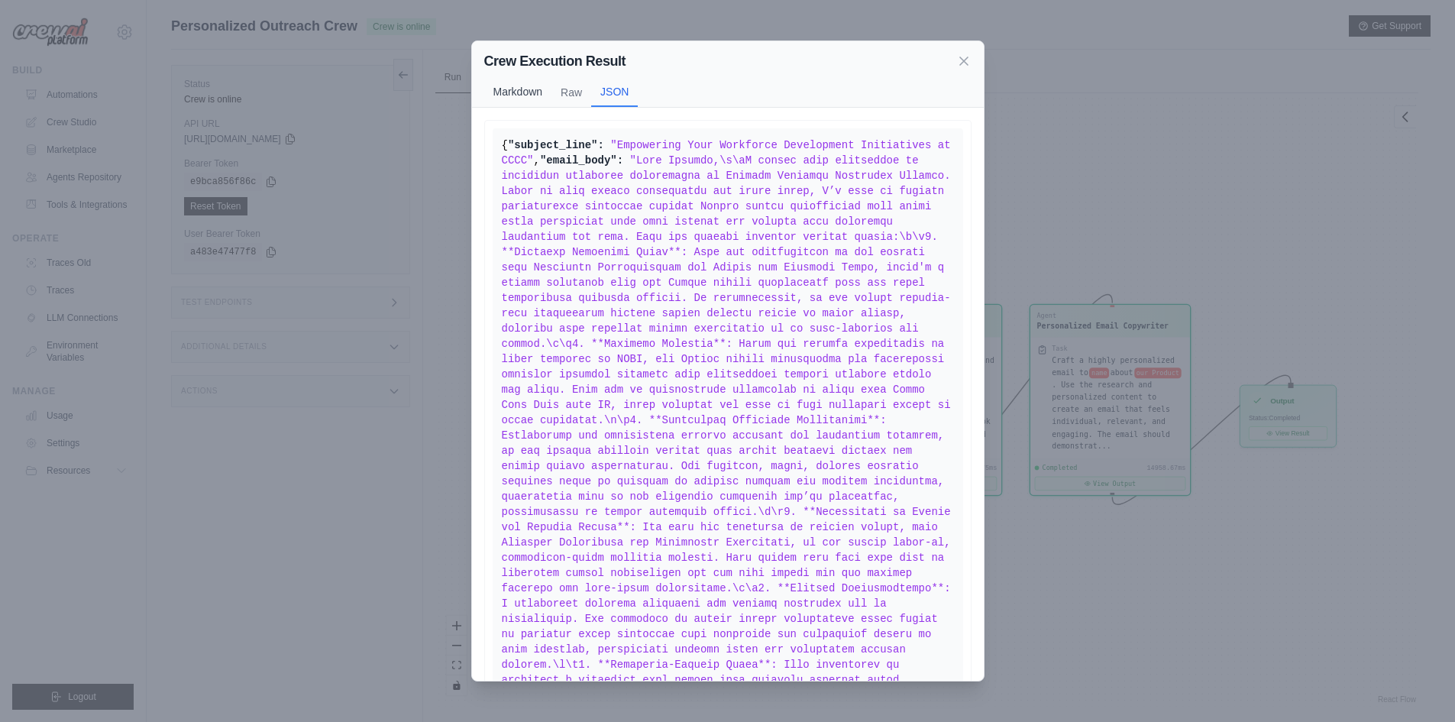
click at [511, 92] on button "Markdown" at bounding box center [518, 91] width 68 height 29
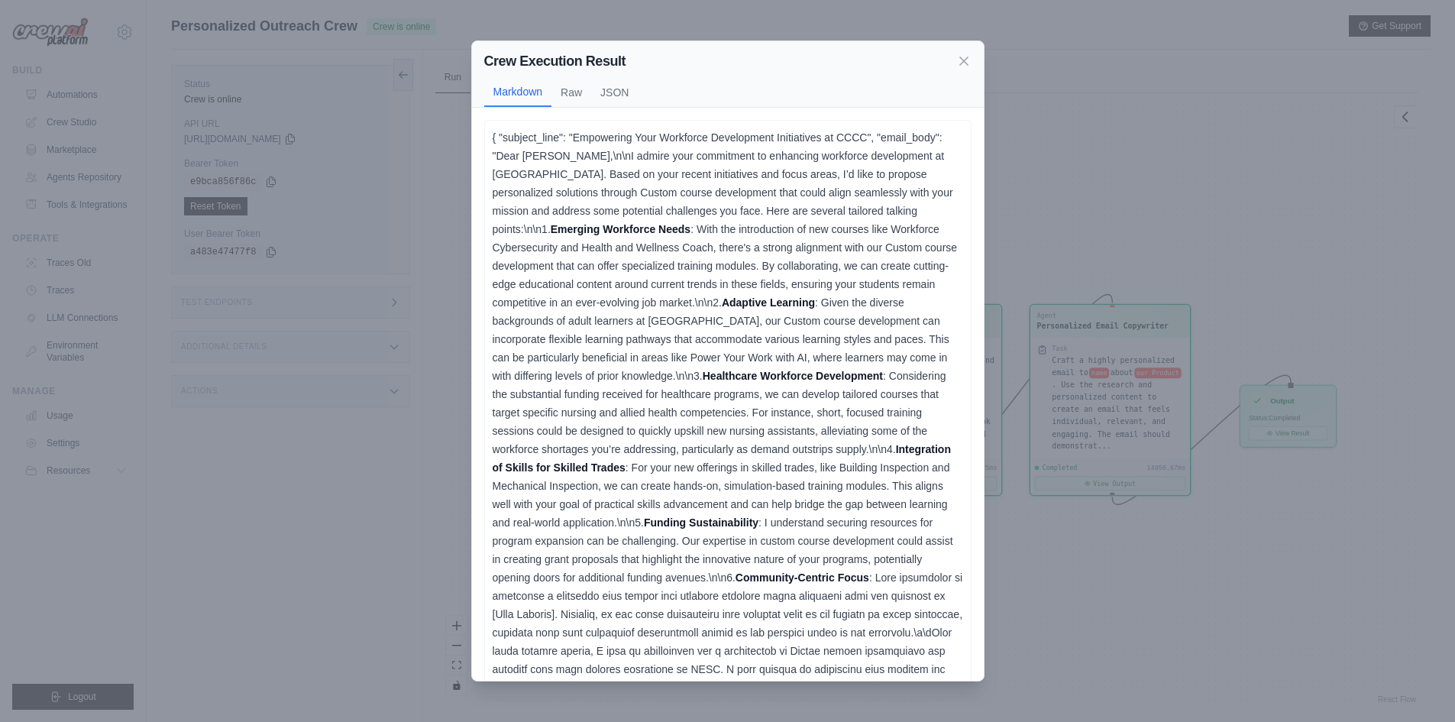
scroll to position [146, 0]
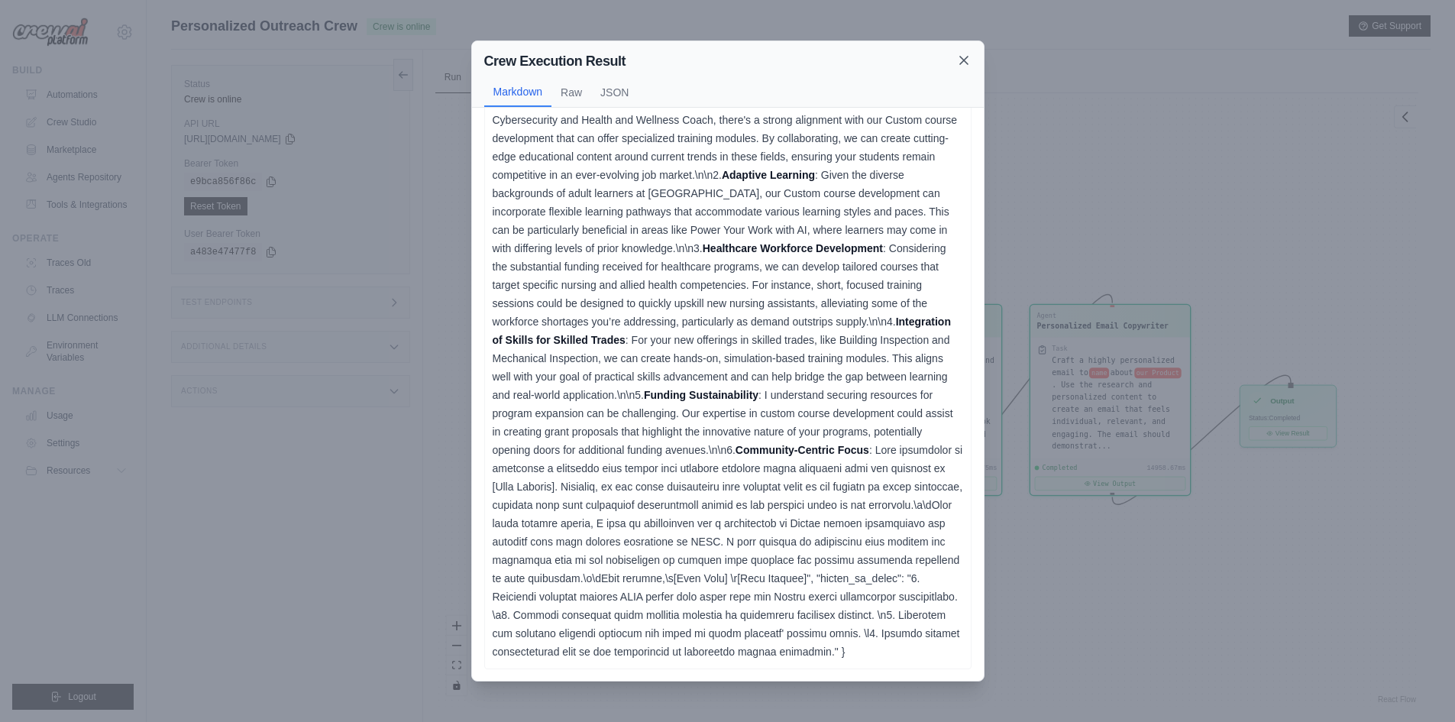
click at [966, 60] on icon at bounding box center [963, 60] width 15 height 15
